Goal: Check status: Check status

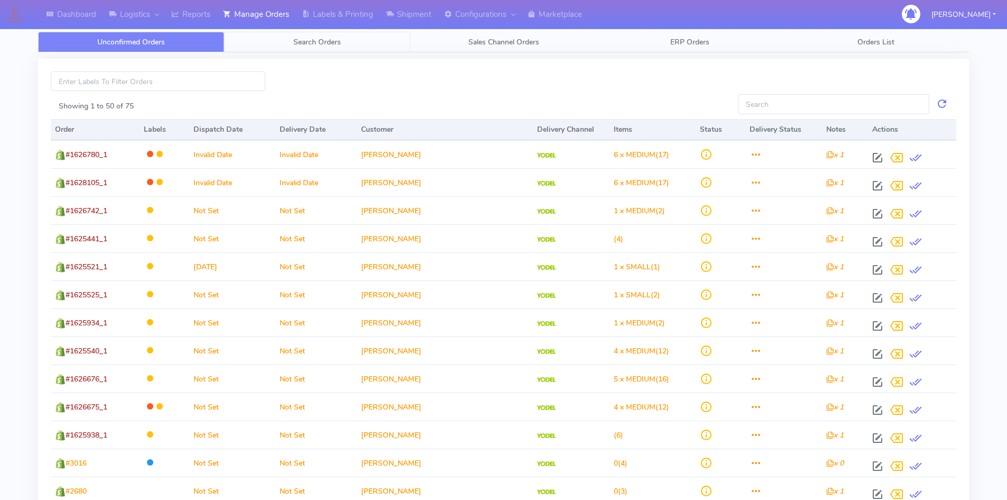
click at [335, 44] on span "Search Orders" at bounding box center [318, 42] width 48 height 10
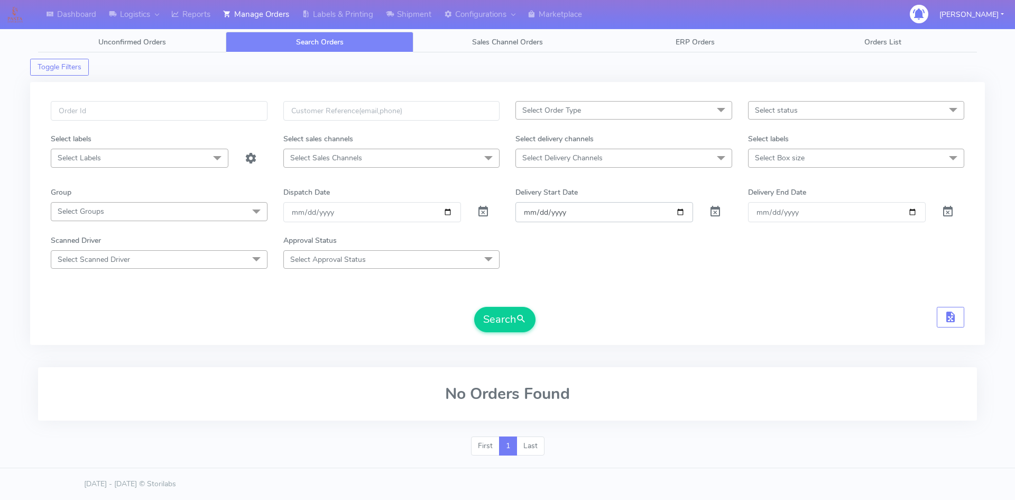
click at [683, 213] on input "Order" at bounding box center [605, 212] width 178 height 20
type input "[DATE]"
click at [912, 209] on input "Delivery End Date" at bounding box center [837, 212] width 178 height 20
type input "[DATE]"
click at [501, 319] on button "Search" at bounding box center [504, 319] width 61 height 25
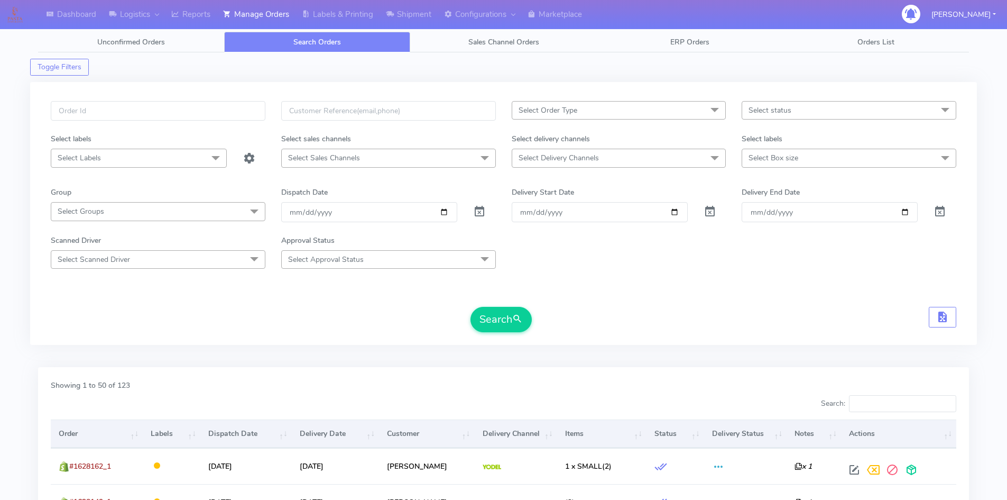
click at [380, 332] on div "Search" at bounding box center [504, 319] width 906 height 25
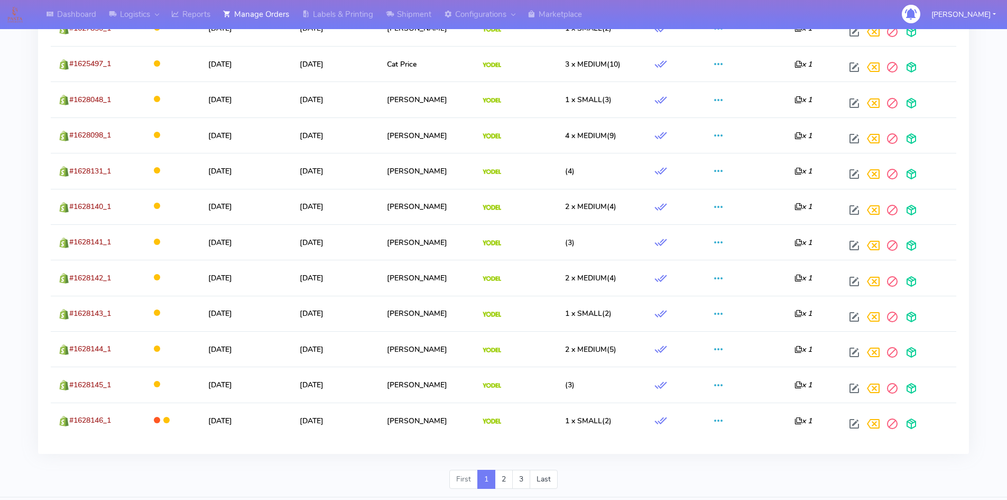
scroll to position [1832, 0]
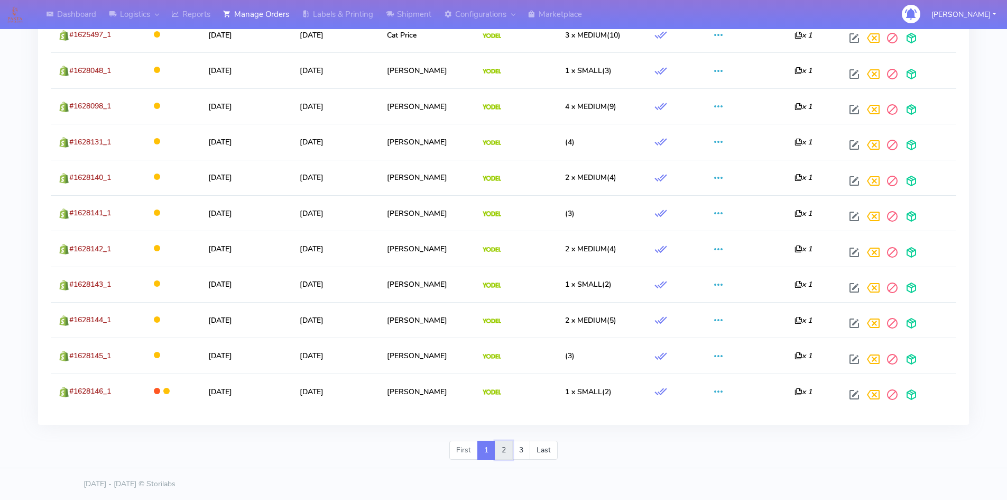
click at [505, 448] on link "2" at bounding box center [504, 450] width 18 height 19
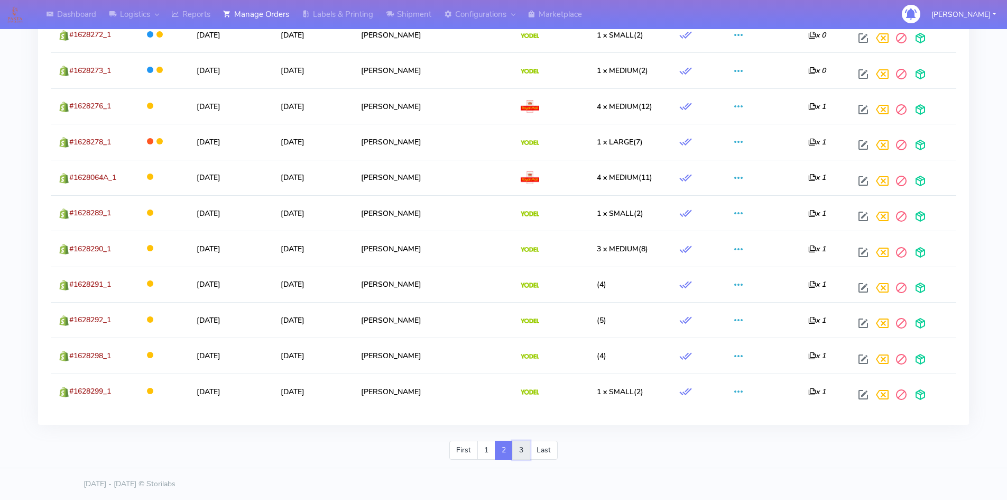
click at [519, 451] on link "3" at bounding box center [521, 450] width 18 height 19
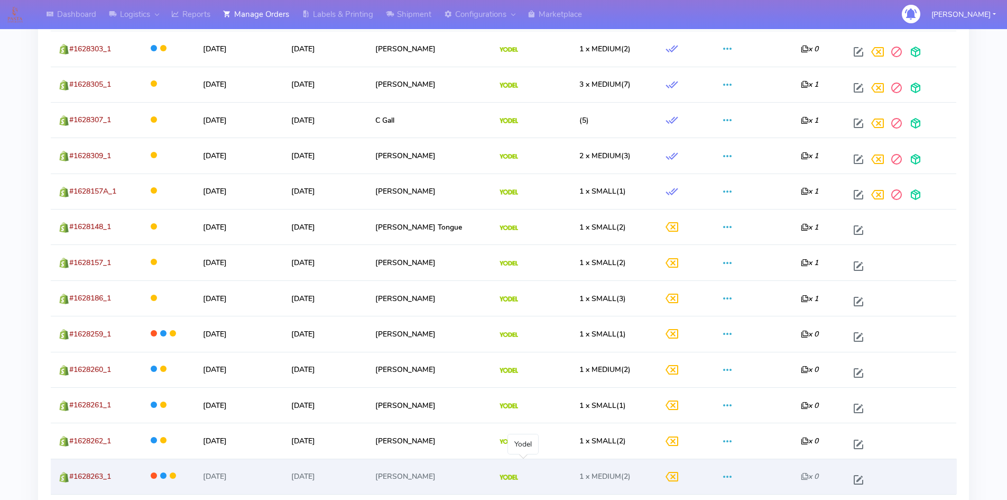
scroll to position [341, 0]
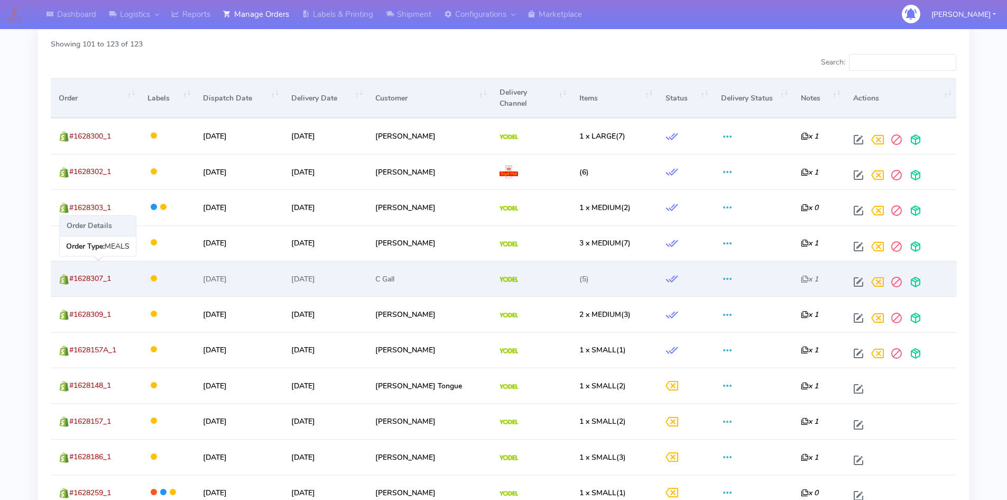
drag, startPoint x: 127, startPoint y: 282, endPoint x: 70, endPoint y: 281, distance: 57.1
click at [70, 281] on td "#1628307_1" at bounding box center [95, 278] width 89 height 35
click at [860, 280] on span at bounding box center [858, 284] width 19 height 10
select select "5"
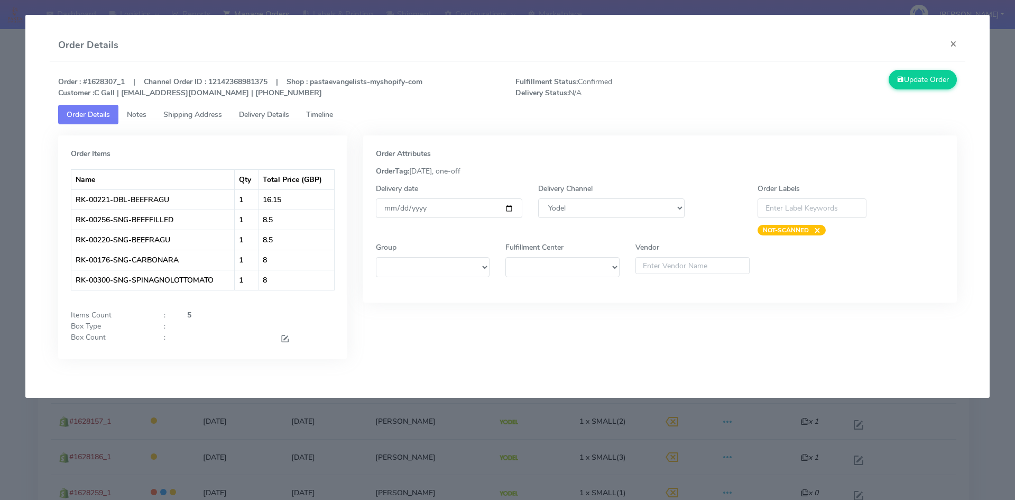
click at [176, 324] on div ":" at bounding box center [167, 325] width 23 height 11
click at [174, 334] on div ":" at bounding box center [167, 339] width 23 height 14
click at [955, 39] on button "×" at bounding box center [954, 44] width 24 height 28
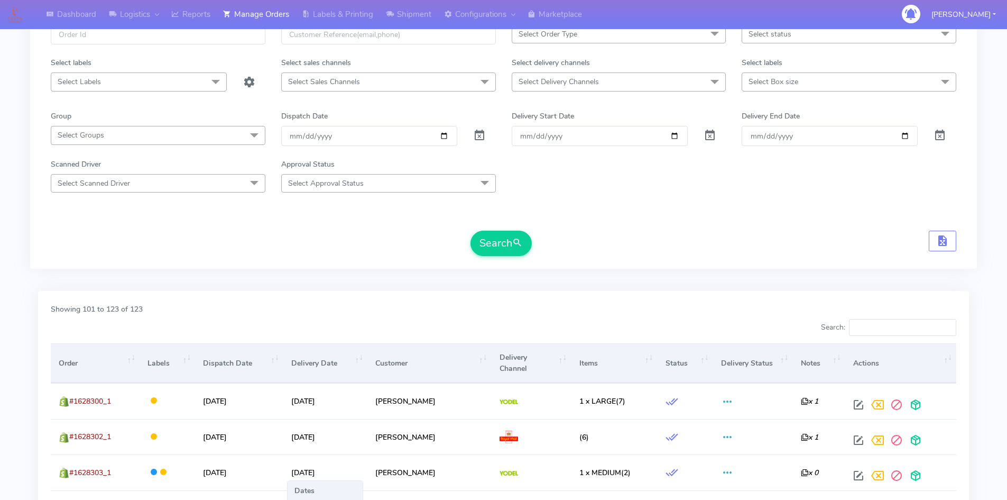
scroll to position [0, 0]
